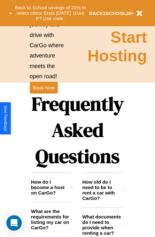
scroll to position [775, 0]
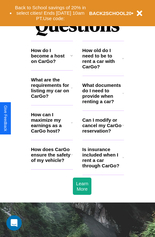
click at [103, 69] on h3 "How old do I need to be to rent a car with CarGo?" at bounding box center [103, 59] width 40 height 22
click at [52, 98] on h3 "What are the requirements for listing my car on CarGo?" at bounding box center [51, 88] width 40 height 22
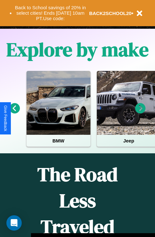
scroll to position [99, 0]
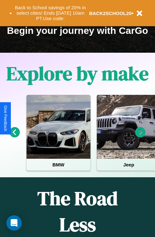
click at [14, 137] on icon at bounding box center [15, 132] width 11 height 11
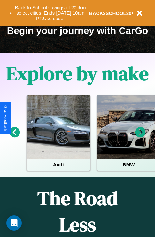
click at [140, 137] on icon at bounding box center [140, 132] width 11 height 11
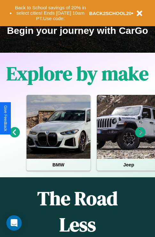
click at [140, 137] on icon at bounding box center [140, 132] width 11 height 11
